Goal: Transaction & Acquisition: Subscribe to service/newsletter

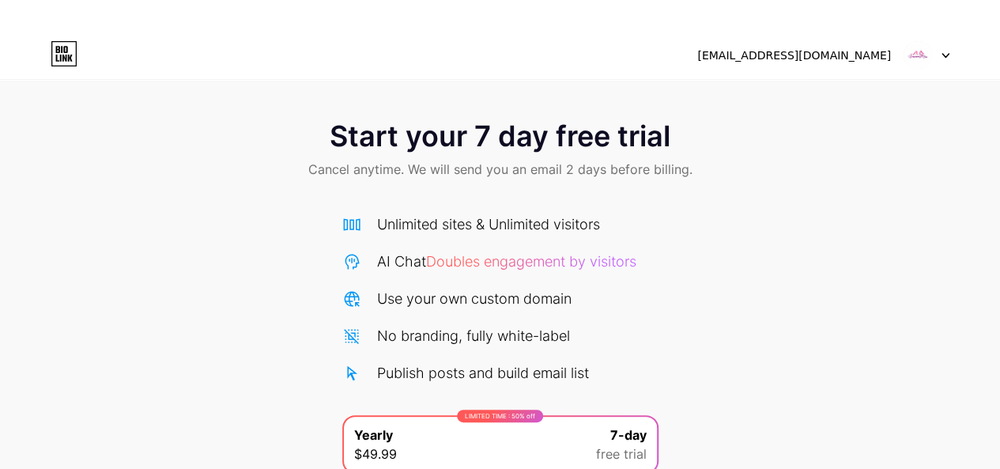
click at [59, 54] on icon at bounding box center [64, 53] width 27 height 25
click at [944, 47] on div at bounding box center [927, 55] width 46 height 28
click at [834, 240] on div "Start your 7 day free trial Cancel anytime. We will send you an email 2 days be…" at bounding box center [500, 354] width 1000 height 501
click at [69, 42] on icon at bounding box center [64, 53] width 27 height 25
